Goal: Information Seeking & Learning: Compare options

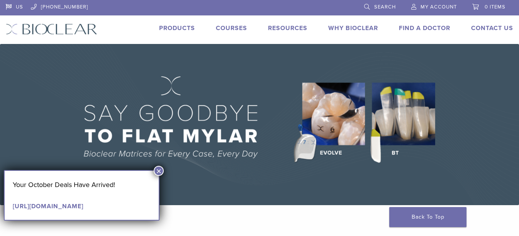
click at [159, 170] on button "×" at bounding box center [159, 171] width 10 height 10
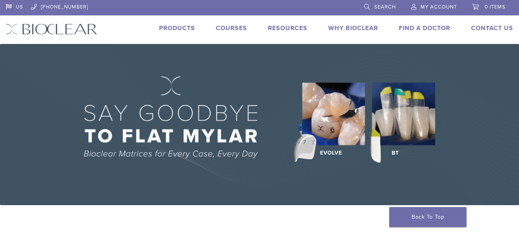
click at [180, 27] on link "Products" at bounding box center [177, 28] width 36 height 8
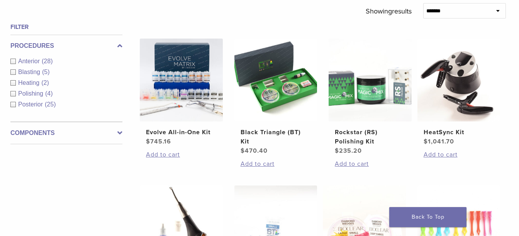
scroll to position [271, 2]
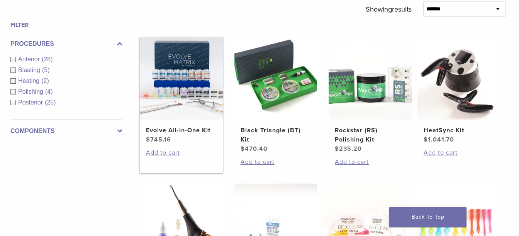
click at [185, 135] on h2 "Evolve All-in-One Kit" at bounding box center [181, 130] width 70 height 9
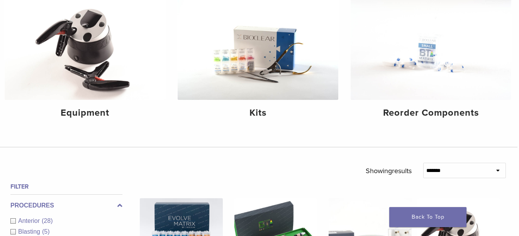
scroll to position [87, 2]
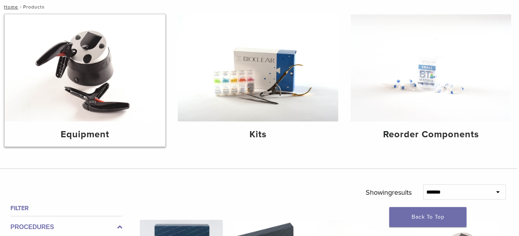
click at [81, 88] on img at bounding box center [85, 67] width 161 height 107
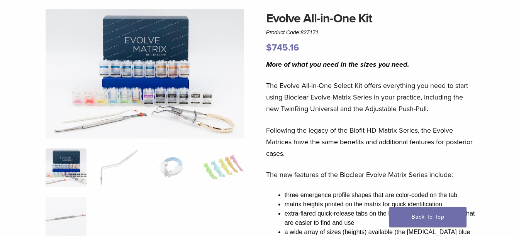
scroll to position [60, 3]
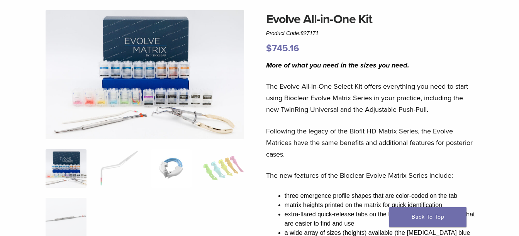
click at [165, 170] on img at bounding box center [171, 168] width 41 height 39
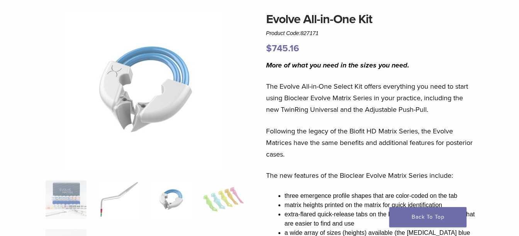
click at [113, 190] on img at bounding box center [118, 200] width 41 height 39
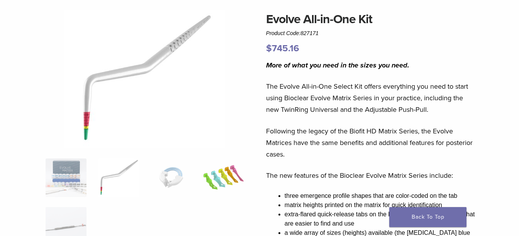
click at [224, 178] on img at bounding box center [223, 178] width 41 height 39
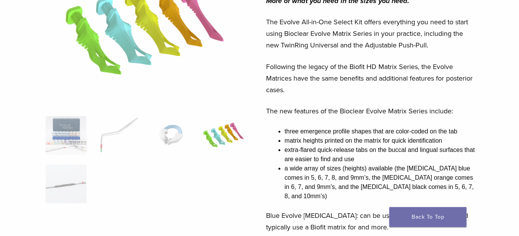
scroll to position [125, 3]
click at [65, 186] on img at bounding box center [66, 183] width 41 height 39
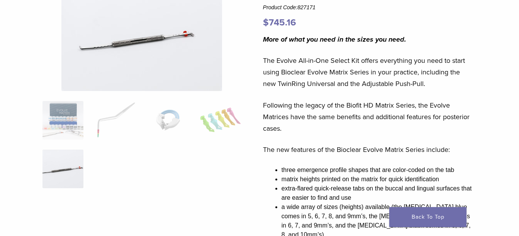
scroll to position [86, 6]
click at [111, 127] on img at bounding box center [115, 120] width 41 height 39
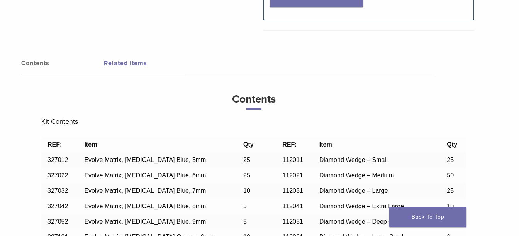
scroll to position [593, 6]
click at [125, 57] on link "Related Items" at bounding box center [145, 63] width 83 height 22
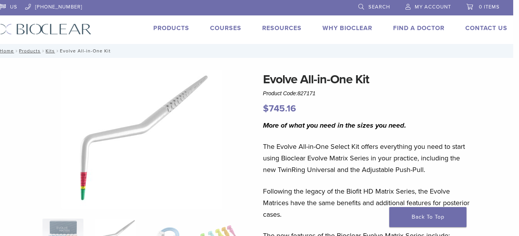
scroll to position [0, 6]
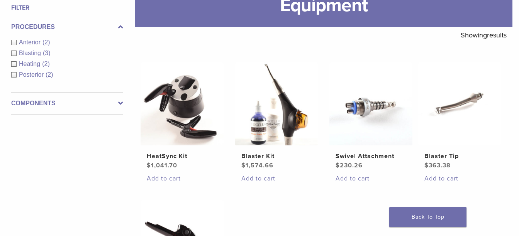
scroll to position [117, 1]
click at [183, 122] on img at bounding box center [182, 104] width 83 height 83
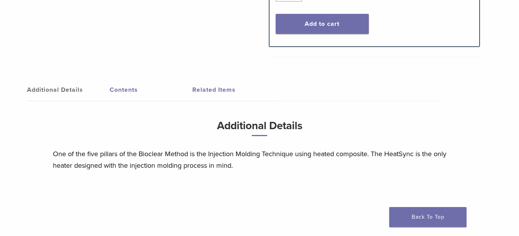
scroll to position [491, 0]
click at [126, 90] on link "Contents" at bounding box center [151, 90] width 83 height 22
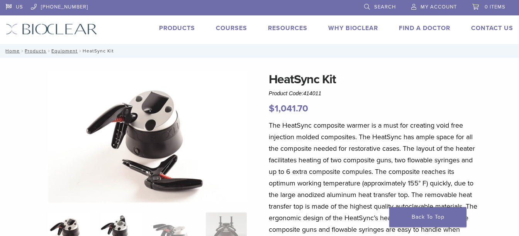
scroll to position [0, 0]
click at [64, 50] on link "Equipment" at bounding box center [64, 50] width 26 height 5
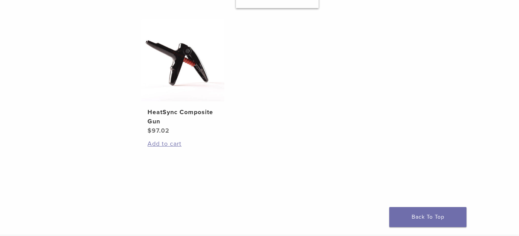
scroll to position [299, 0]
click at [173, 124] on h2 "HeatSync Composite Gun" at bounding box center [182, 116] width 70 height 19
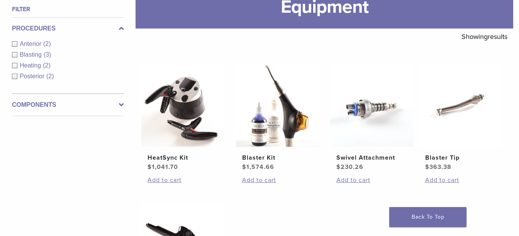
scroll to position [118, 0]
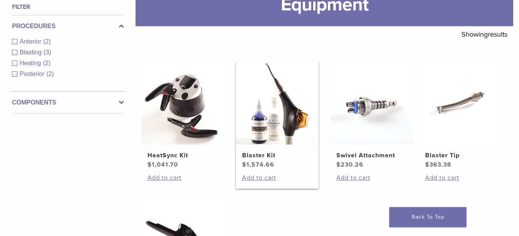
click at [264, 157] on h2 "Blaster Kit" at bounding box center [277, 155] width 70 height 9
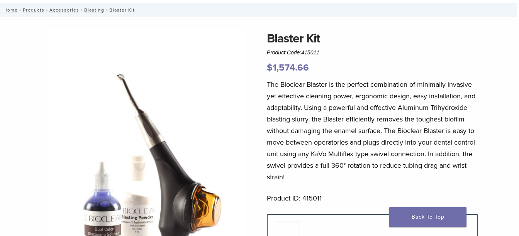
scroll to position [41, 2]
